Goal: Task Accomplishment & Management: Manage account settings

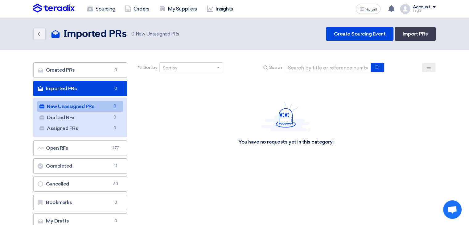
click at [195, 42] on header "Back Imported PRs Imported PRs 0" at bounding box center [234, 34] width 469 height 32
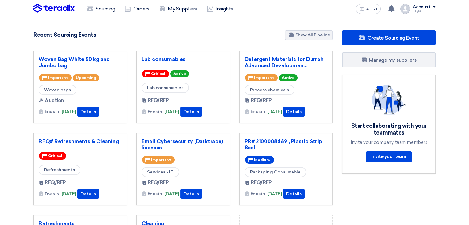
click at [131, 33] on div "Recent Sourcing Events Show All Pipeline" at bounding box center [182, 35] width 299 height 11
click at [85, 58] on link "Woven Bag White 50 kg and Jumbo bag" at bounding box center [80, 62] width 83 height 12
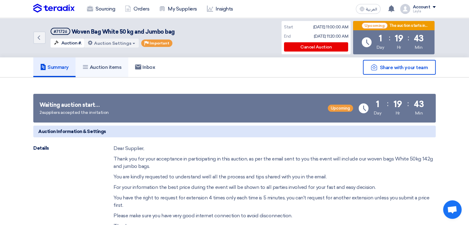
click at [120, 68] on h5 "Auction items" at bounding box center [101, 67] width 39 height 6
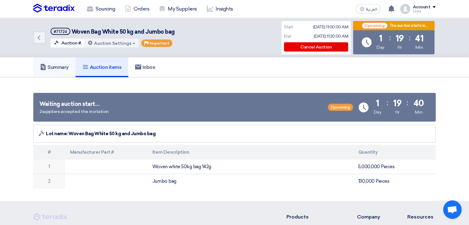
click at [66, 71] on link "Summary" at bounding box center [54, 67] width 42 height 20
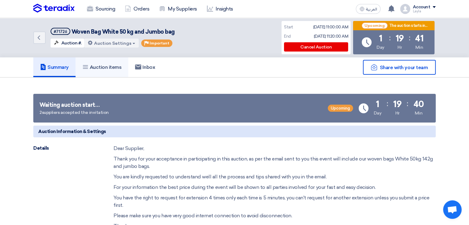
click at [120, 65] on h5 "Auction items" at bounding box center [101, 67] width 39 height 6
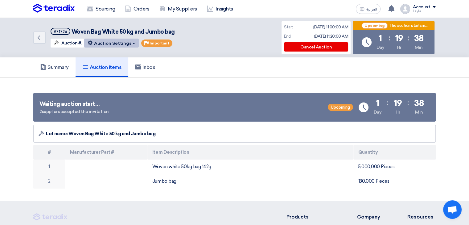
click at [124, 42] on button "Auction Settings" at bounding box center [111, 43] width 55 height 9
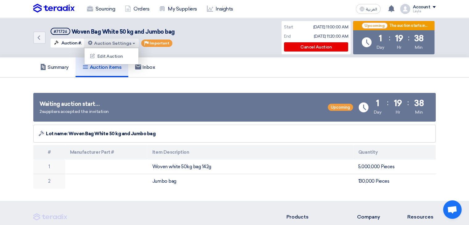
click at [194, 41] on div "Back #71726 Woven Bag White 50 kg and Jumbo bag Auction #. Auction Settings Edi…" at bounding box center [234, 37] width 402 height 39
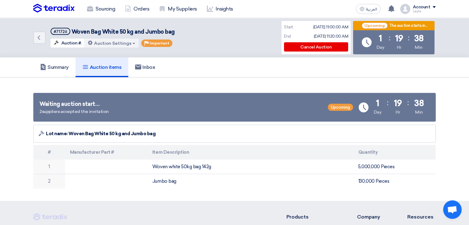
click at [213, 46] on div "Back #71726 Woven Bag White 50 kg and Jumbo bag Auction #. Auction Settings Edi…" at bounding box center [234, 37] width 402 height 39
click at [123, 43] on button "Auction Settings" at bounding box center [111, 43] width 55 height 9
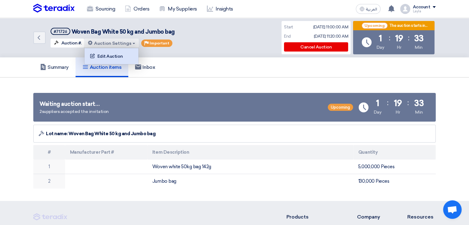
click at [117, 54] on div "Edit Auction" at bounding box center [111, 56] width 48 height 10
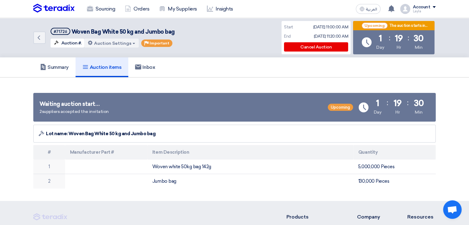
click at [160, 98] on div "Waiting auction start… 2 suppliers accepted the invitation Upcoming Time Remain…" at bounding box center [234, 107] width 402 height 29
click at [117, 43] on button "Auction Settings" at bounding box center [111, 43] width 55 height 9
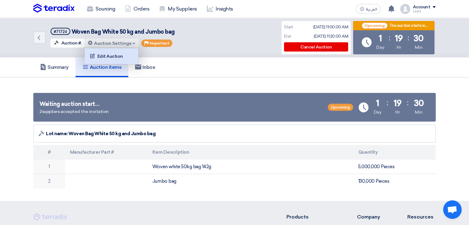
click at [113, 55] on div "Edit Auction" at bounding box center [111, 56] width 48 height 10
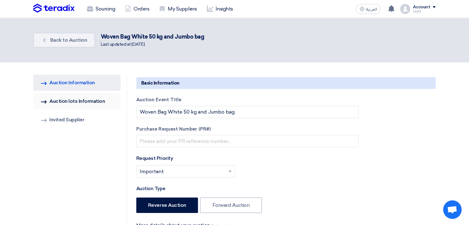
click at [93, 99] on link "Invited Suppliers Auction lots Information" at bounding box center [76, 101] width 87 height 16
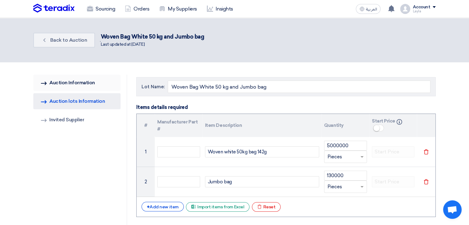
click at [62, 78] on link "AUCTION Information Auction Information" at bounding box center [76, 83] width 87 height 16
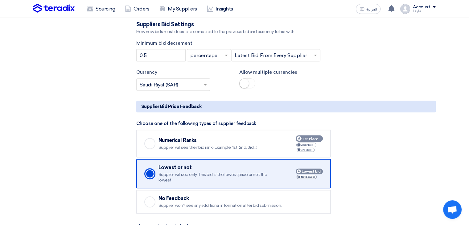
scroll to position [643, 0]
